Goal: Task Accomplishment & Management: Use online tool/utility

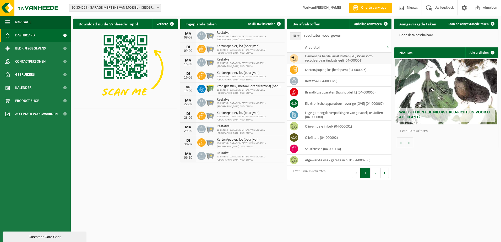
click at [320, 57] on td "gemengde harde kunststoffen (PE, PP en PVC), recycleerbaar (industrieel) (04-00…" at bounding box center [346, 59] width 90 height 12
click at [316, 58] on td "gemengde harde kunststoffen (PE, PP en PVC), recycleerbaar (industrieel) (04-00…" at bounding box center [346, 59] width 90 height 12
click at [368, 23] on span "Ophaling aanvragen" at bounding box center [368, 23] width 28 height 3
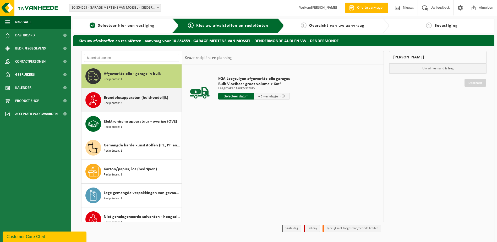
click at [154, 97] on span "Brandblusapparaten (huishoudelijk)" at bounding box center [136, 98] width 64 height 6
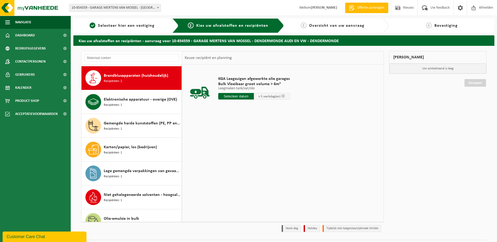
scroll to position [24, 0]
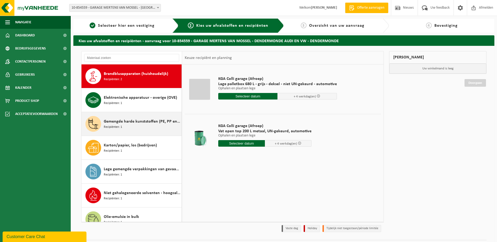
click at [136, 121] on span "Gemengde harde kunststoffen (PE, PP en PVC), recycleerbaar (industrieel)" at bounding box center [142, 122] width 77 height 6
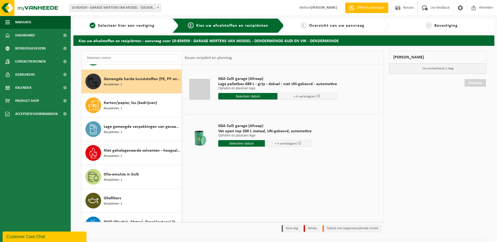
scroll to position [72, 0]
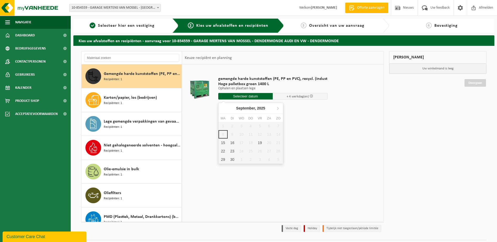
click at [238, 98] on input "text" at bounding box center [245, 96] width 55 height 7
click at [229, 143] on div "16" at bounding box center [232, 143] width 9 height 8
type input "Van 2025-09-16"
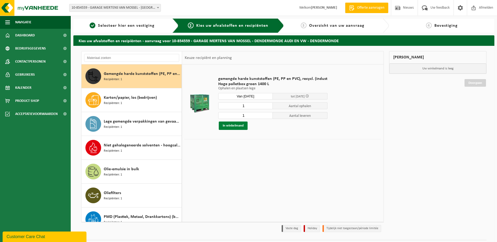
click at [234, 125] on button "In winkelmand" at bounding box center [233, 126] width 29 height 8
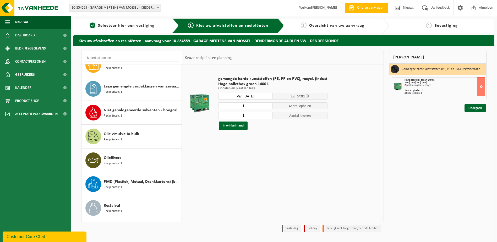
scroll to position [108, 0]
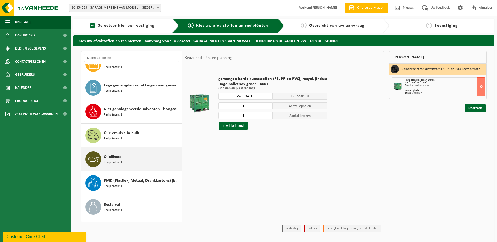
click at [131, 164] on div "Oliefilters Recipiënten: 1" at bounding box center [142, 160] width 77 height 16
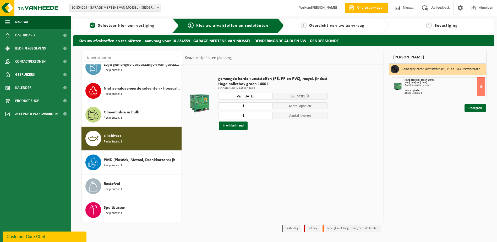
scroll to position [128, 0]
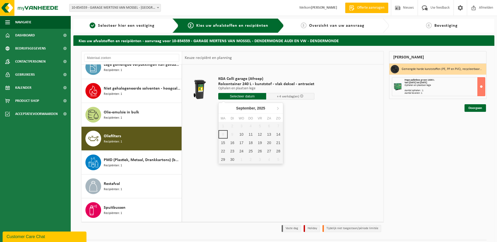
click at [250, 96] on input "text" at bounding box center [242, 96] width 48 height 7
click at [231, 142] on div "16" at bounding box center [232, 143] width 9 height 8
type input "Van 2025-09-16"
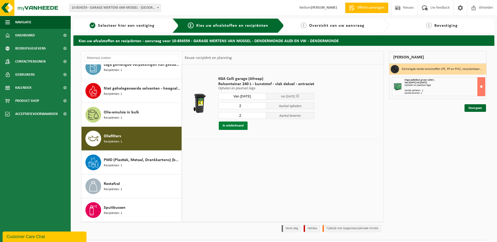
click at [241, 126] on button "In winkelmand" at bounding box center [233, 126] width 29 height 8
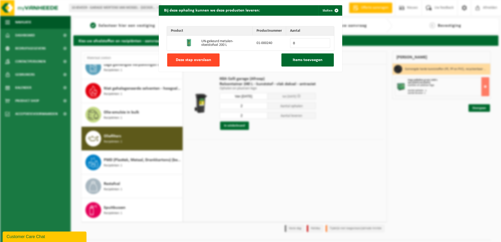
click at [206, 60] on span "Deze stap overslaan" at bounding box center [193, 60] width 35 height 4
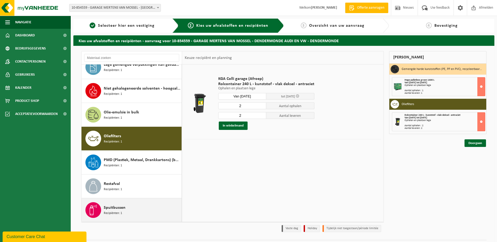
click at [115, 213] on span "Recipiënten: 1" at bounding box center [113, 213] width 18 height 5
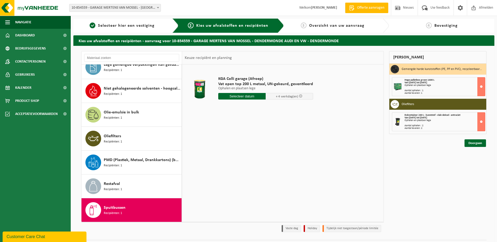
click at [220, 98] on input "text" at bounding box center [241, 96] width 47 height 7
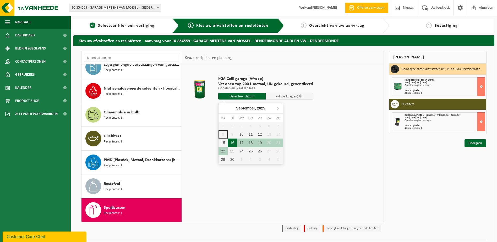
click at [232, 146] on div "16" at bounding box center [232, 143] width 9 height 8
type input "Van 2025-09-16"
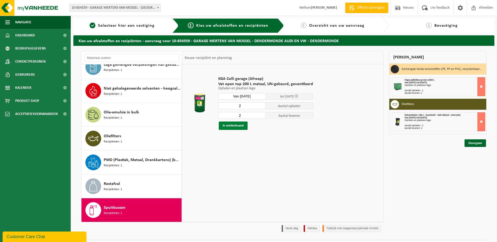
click at [236, 122] on button "In winkelmand" at bounding box center [233, 126] width 29 height 8
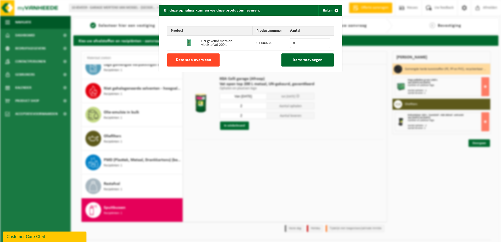
click at [202, 61] on span "Deze stap overslaan" at bounding box center [193, 60] width 35 height 4
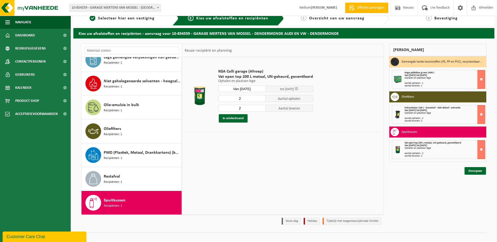
scroll to position [14, 0]
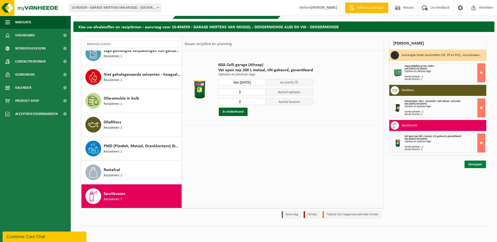
click at [474, 165] on link "Doorgaan" at bounding box center [475, 165] width 21 height 8
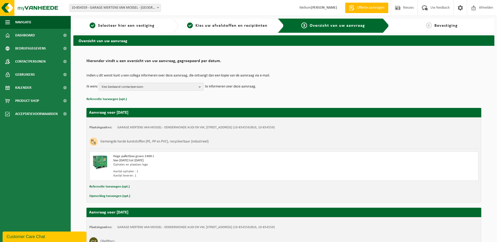
click at [136, 86] on span "Kies bestaand contactpersoon" at bounding box center [149, 87] width 95 height 8
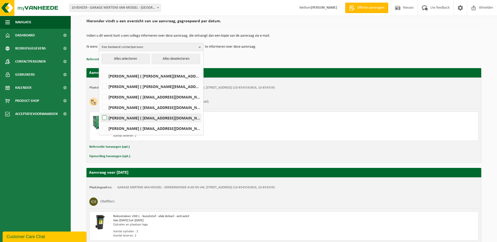
scroll to position [52, 0]
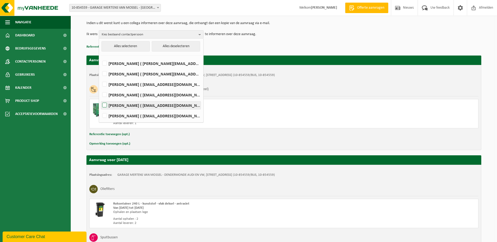
click at [105, 106] on label "CAROLINE VAN DE VOORDE ( caroline.vandevoorde@garage-mertens.be )" at bounding box center [151, 105] width 100 height 8
click at [100, 99] on input "CAROLINE VAN DE VOORDE ( caroline.vandevoorde@garage-mertens.be )" at bounding box center [100, 99] width 0 height 0
checkbox input "true"
click at [280, 42] on div "Indien u dit wenst kunt u een collega informeren over deze aanvraag, die ontvan…" at bounding box center [284, 29] width 395 height 27
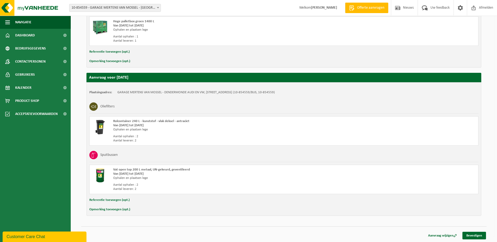
scroll to position [135, 0]
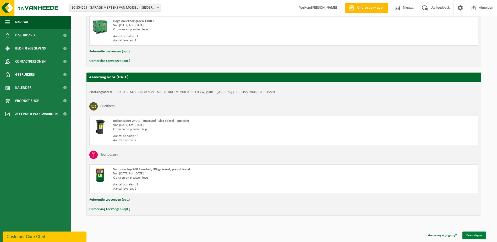
click at [474, 238] on link "Bevestigen" at bounding box center [475, 236] width 24 height 8
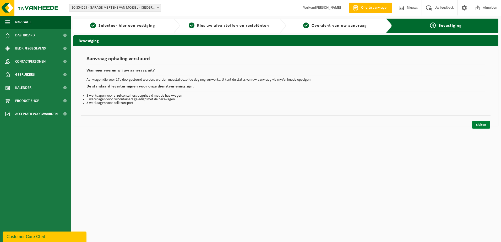
click at [483, 124] on link "Sluiten" at bounding box center [481, 125] width 18 height 8
